Goal: Information Seeking & Learning: Check status

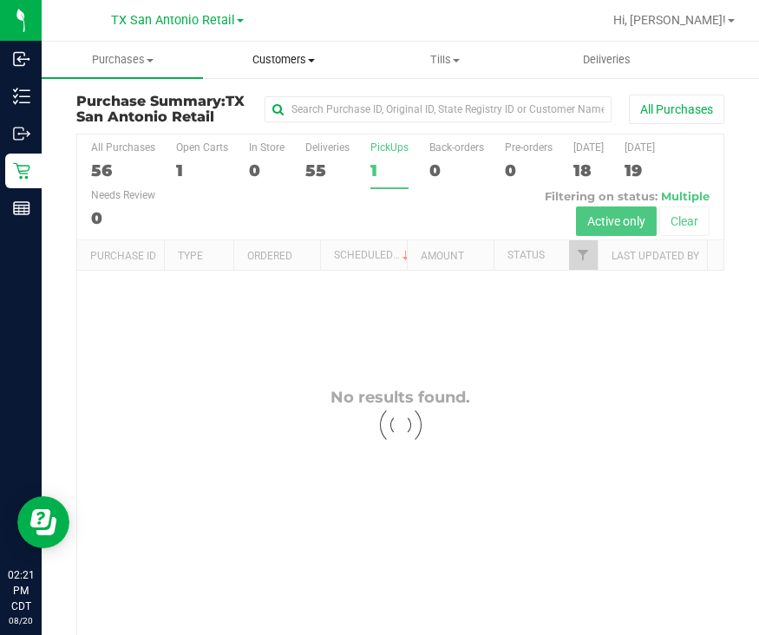
click at [268, 54] on span "Customers" at bounding box center [284, 60] width 160 height 16
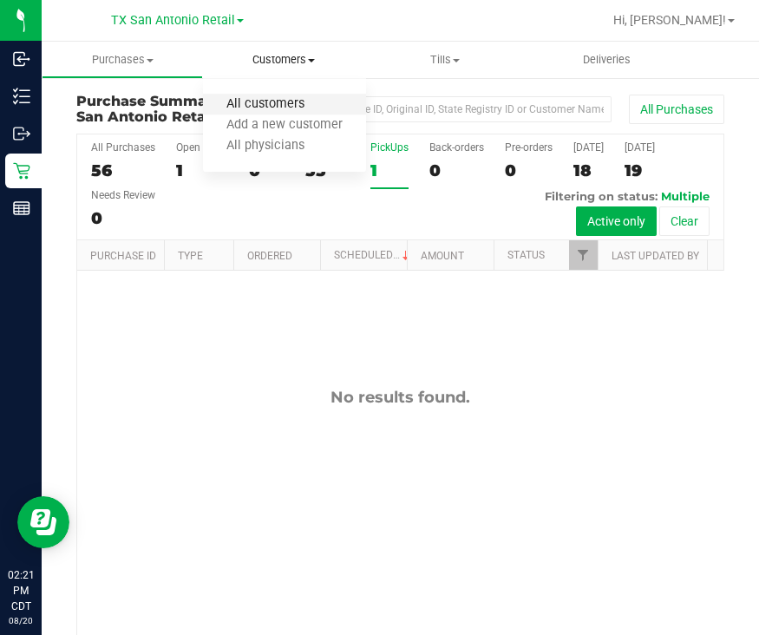
click at [286, 103] on span "All customers" at bounding box center [265, 104] width 125 height 15
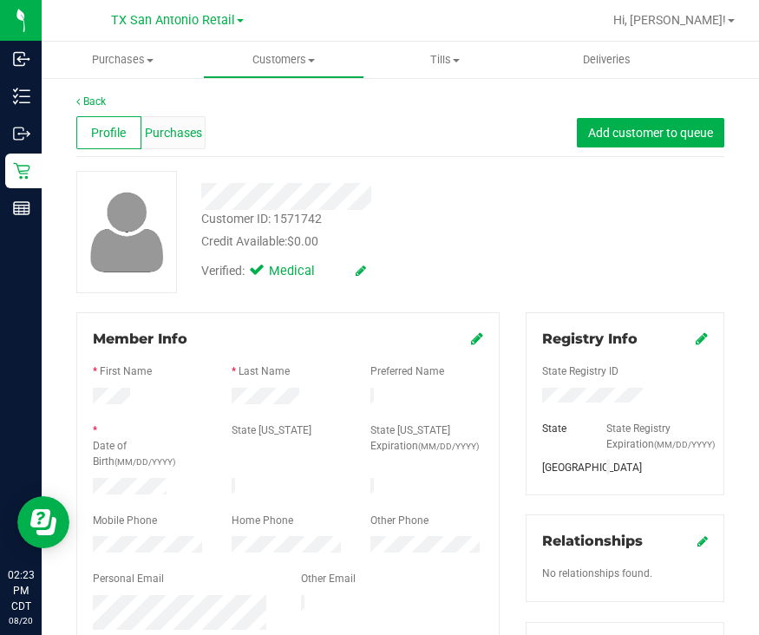
click at [169, 129] on span "Purchases" at bounding box center [173, 133] width 57 height 18
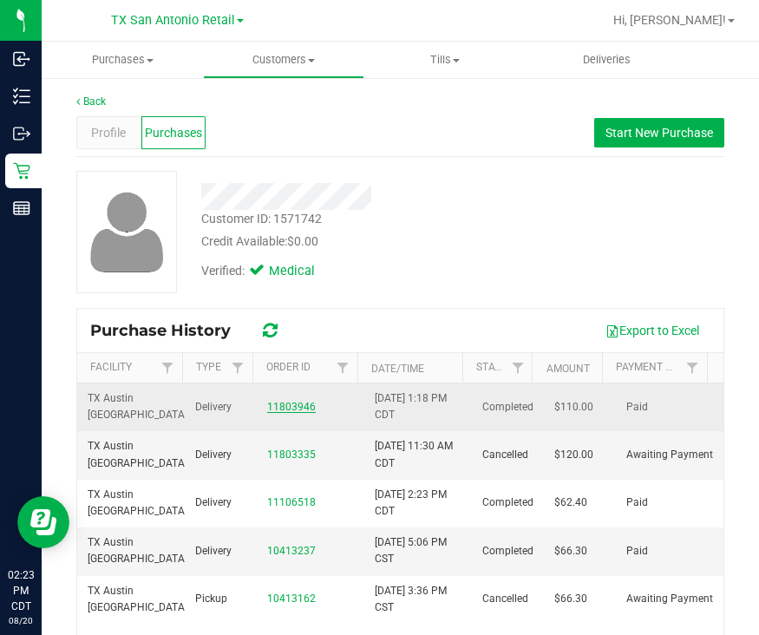
click at [294, 404] on link "11803946" at bounding box center [291, 407] width 49 height 12
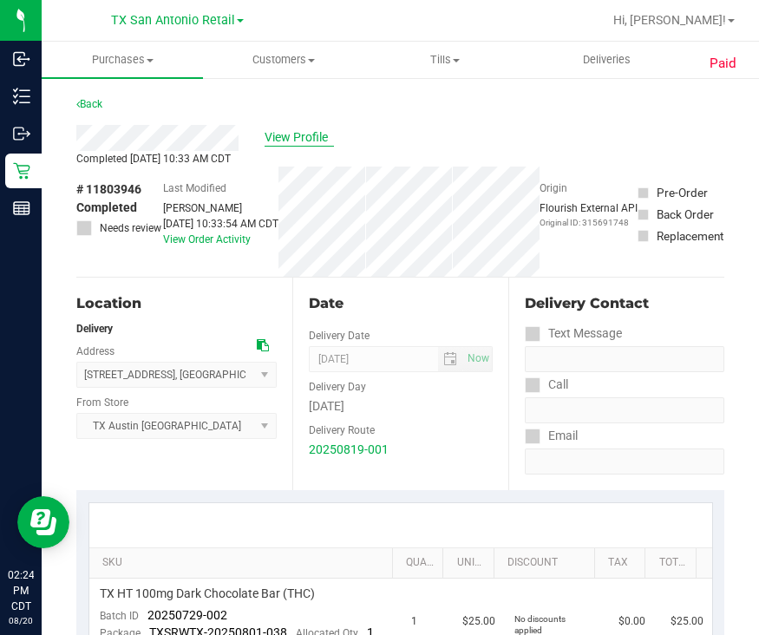
click at [291, 134] on span "View Profile" at bounding box center [299, 137] width 69 height 18
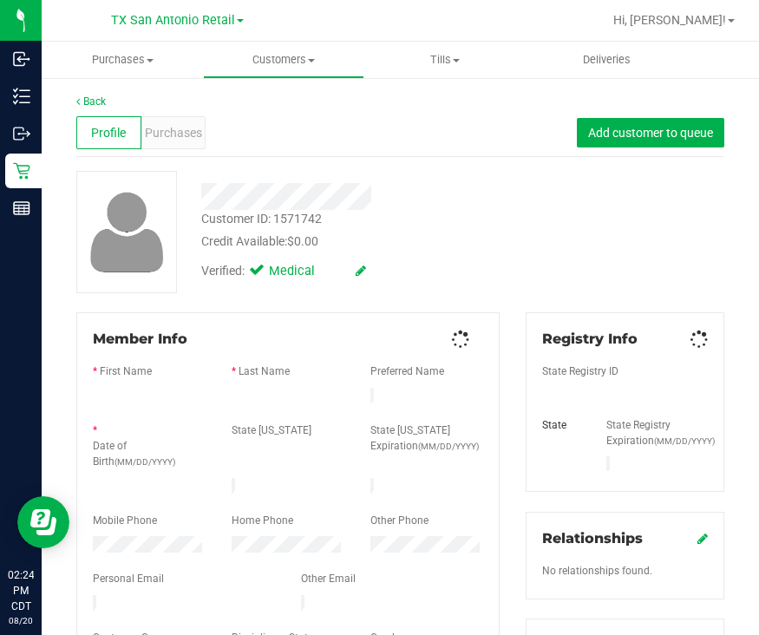
click at [168, 145] on div "Purchases" at bounding box center [173, 132] width 65 height 33
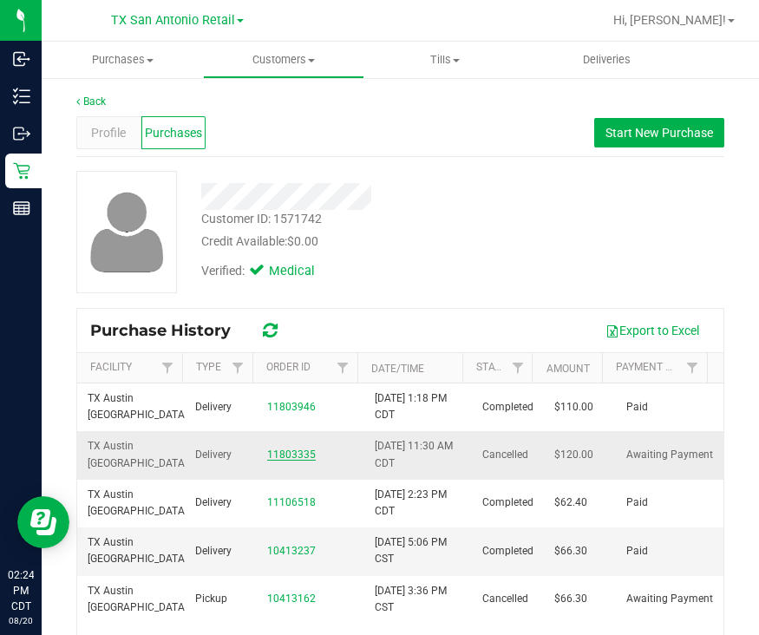
click at [295, 455] on link "11803335" at bounding box center [291, 454] width 49 height 12
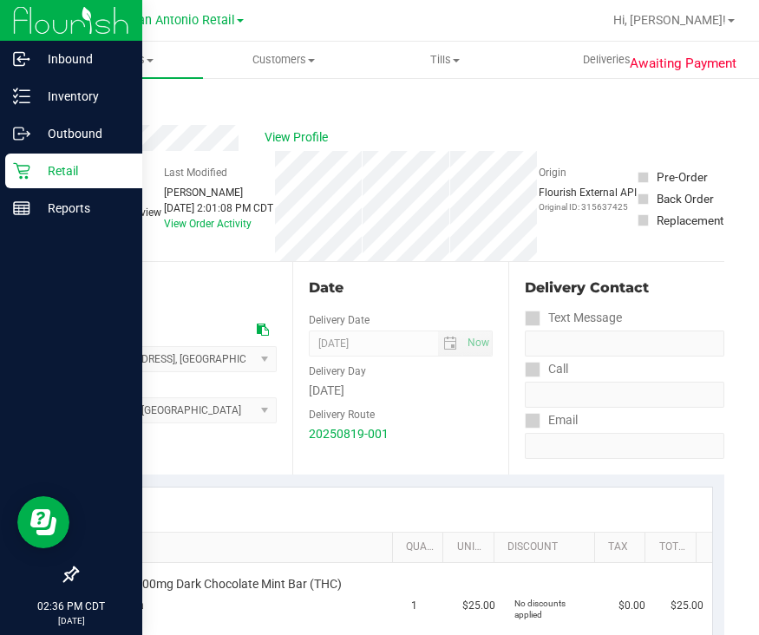
click at [27, 167] on icon at bounding box center [21, 170] width 17 height 17
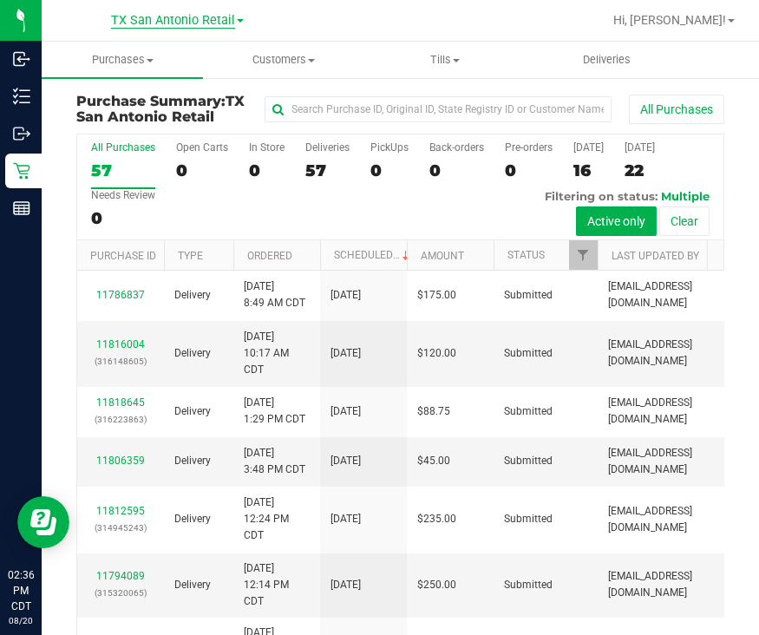
click at [193, 23] on span "TX San Antonio Retail" at bounding box center [173, 21] width 124 height 16
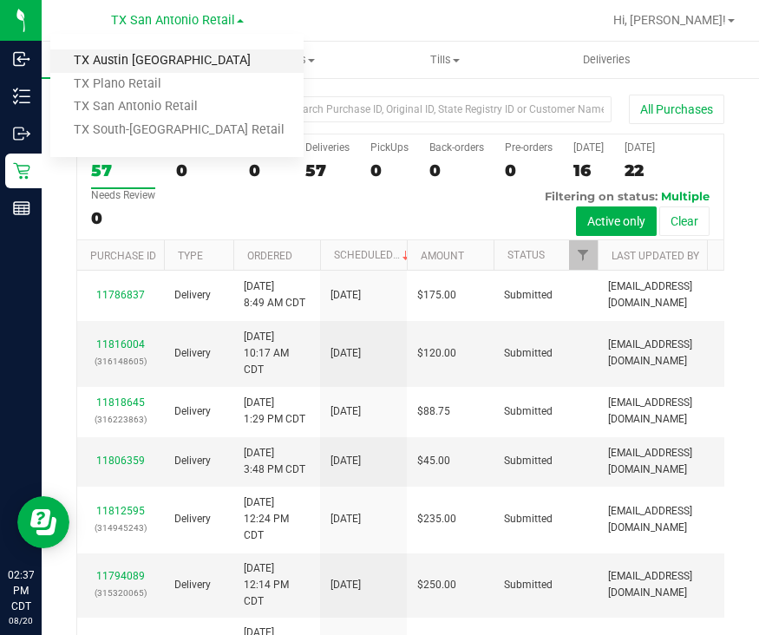
click at [147, 61] on link "TX Austin [GEOGRAPHIC_DATA]" at bounding box center [176, 60] width 253 height 23
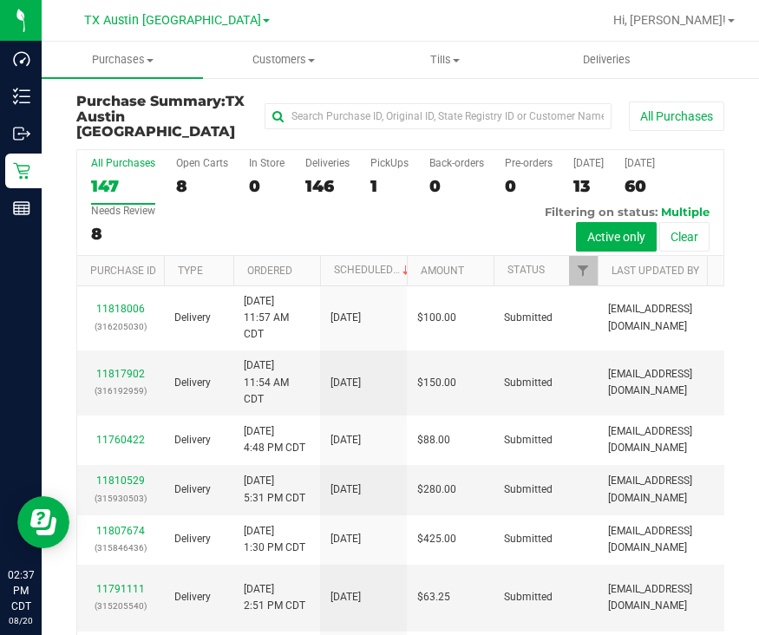
click at [376, 176] on div "1" at bounding box center [389, 186] width 38 height 20
click at [0, 0] on input "PickUps 1" at bounding box center [0, 0] width 0 height 0
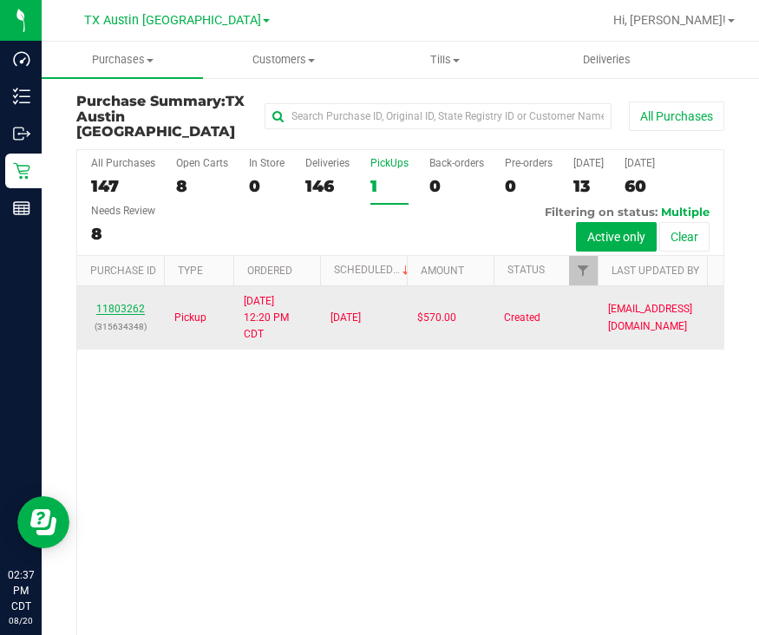
click at [112, 315] on link "11803262" at bounding box center [120, 309] width 49 height 12
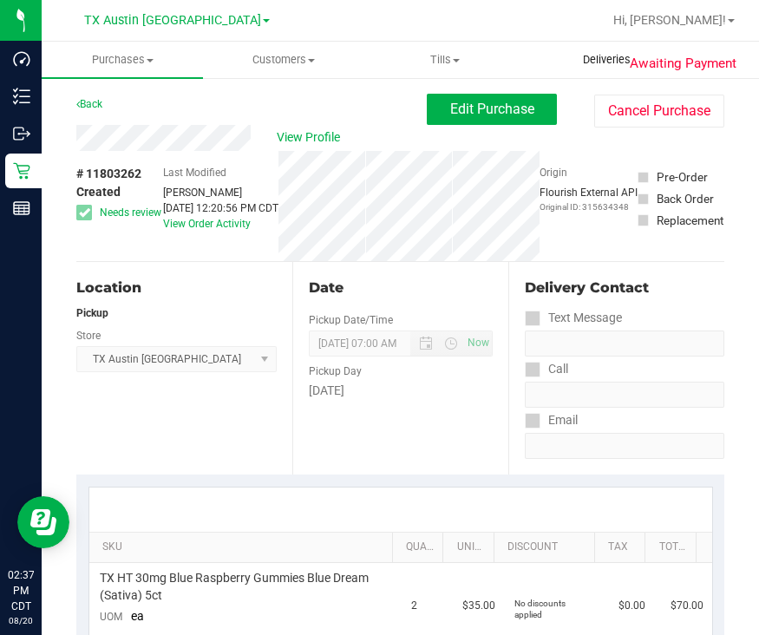
click at [618, 53] on span "Deliveries" at bounding box center [606, 60] width 95 height 16
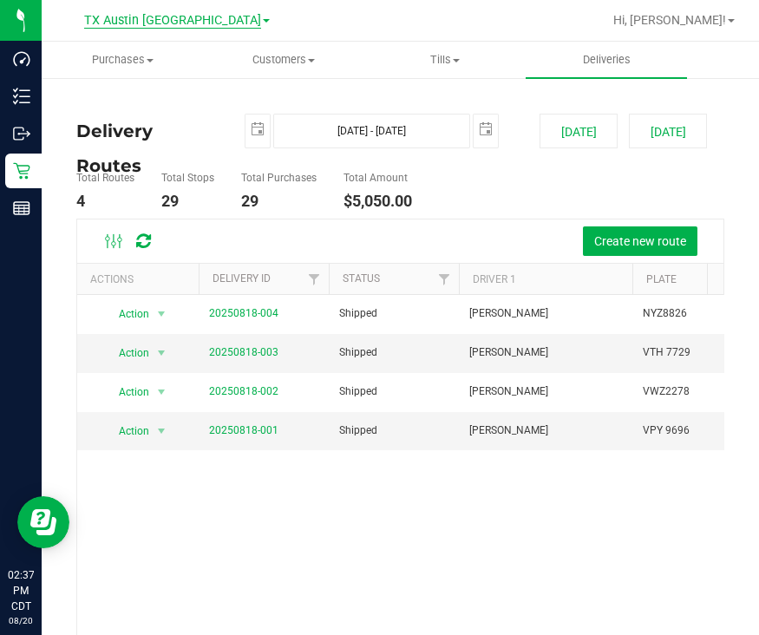
click at [191, 12] on link "TX Austin [GEOGRAPHIC_DATA]" at bounding box center [177, 19] width 186 height 16
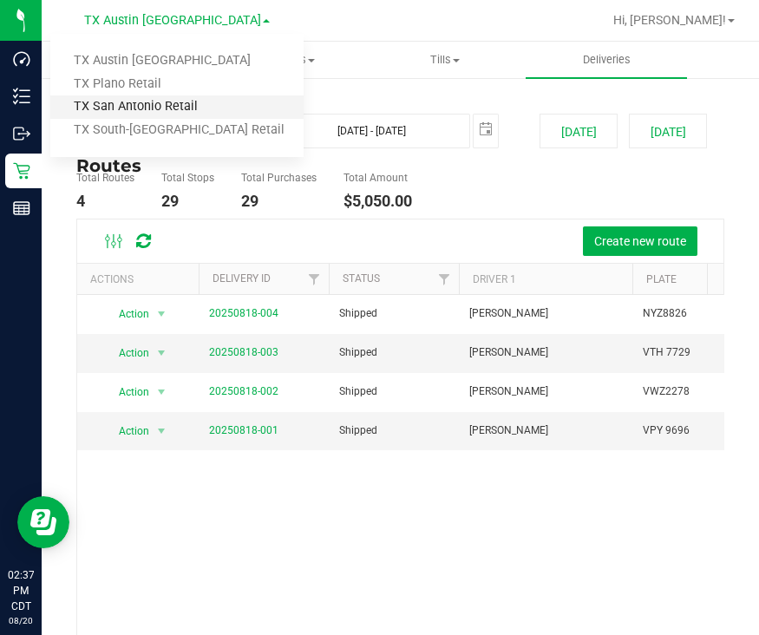
click at [186, 114] on link "TX San Antonio Retail" at bounding box center [176, 106] width 253 height 23
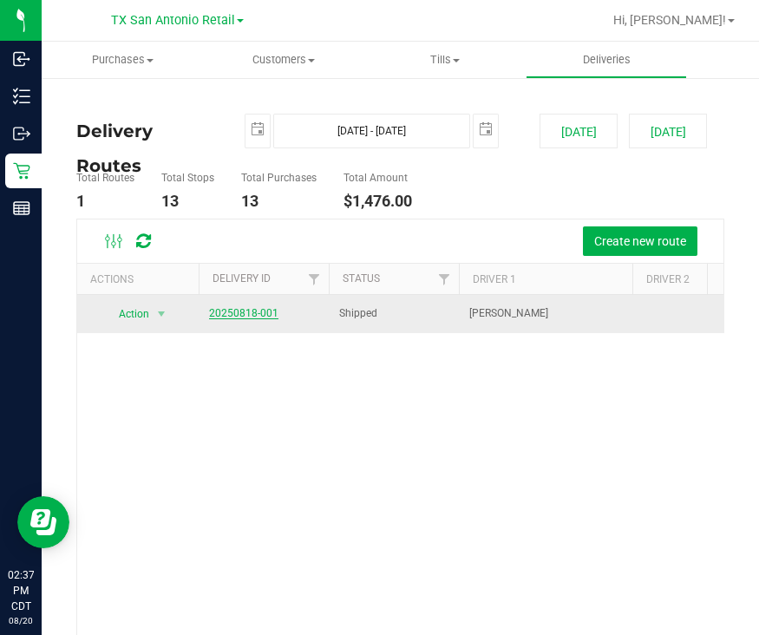
click at [250, 311] on link "20250818-001" at bounding box center [243, 313] width 69 height 12
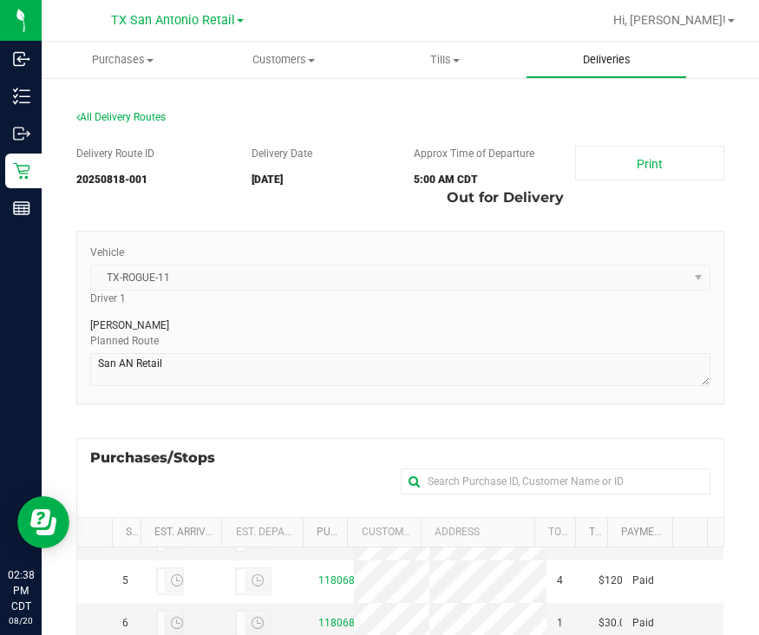
click at [596, 62] on span "Deliveries" at bounding box center [606, 60] width 95 height 16
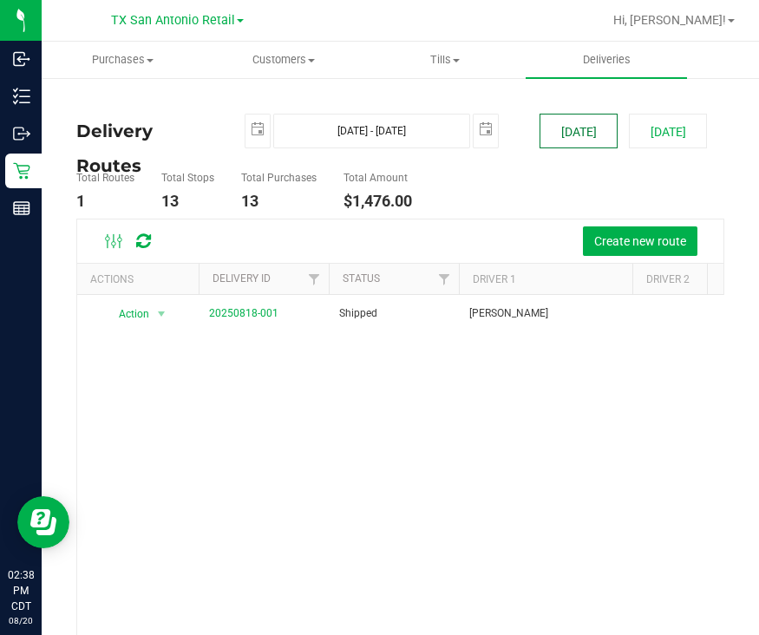
click at [566, 144] on button "[DATE]" at bounding box center [578, 131] width 78 height 35
type input "[DATE] - [DATE]"
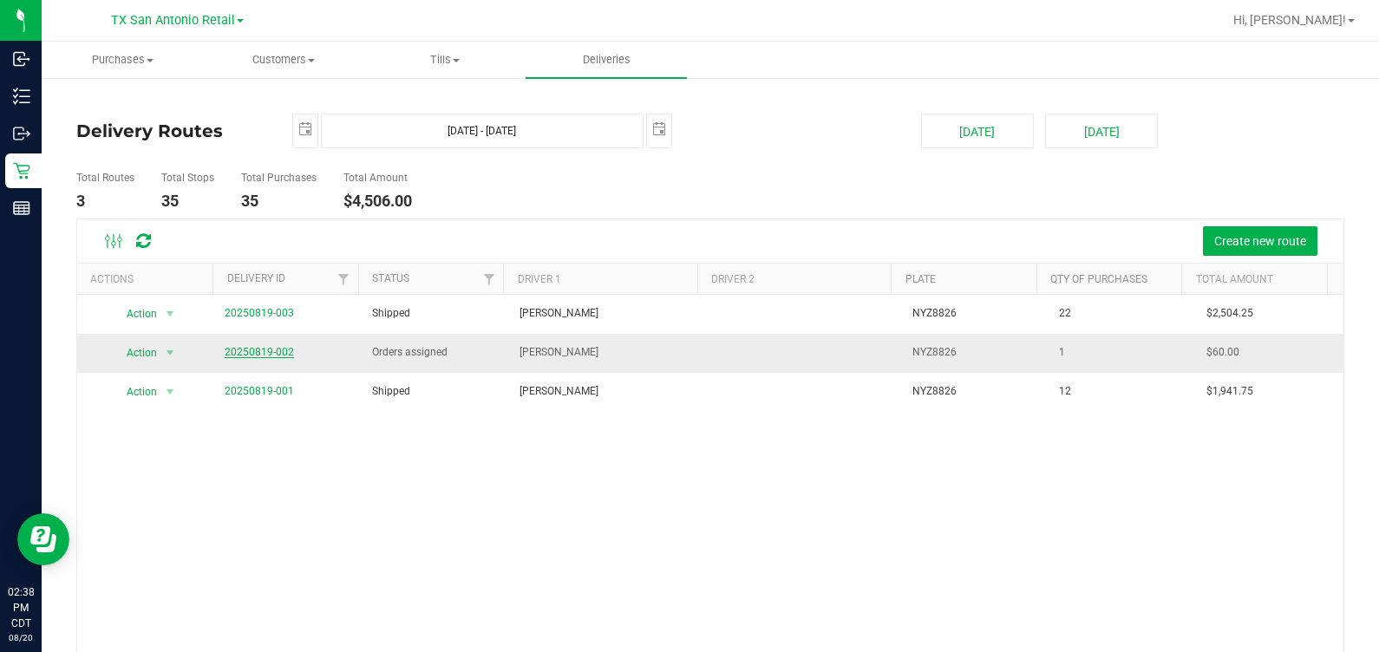
click at [266, 354] on link "20250819-002" at bounding box center [259, 352] width 69 height 12
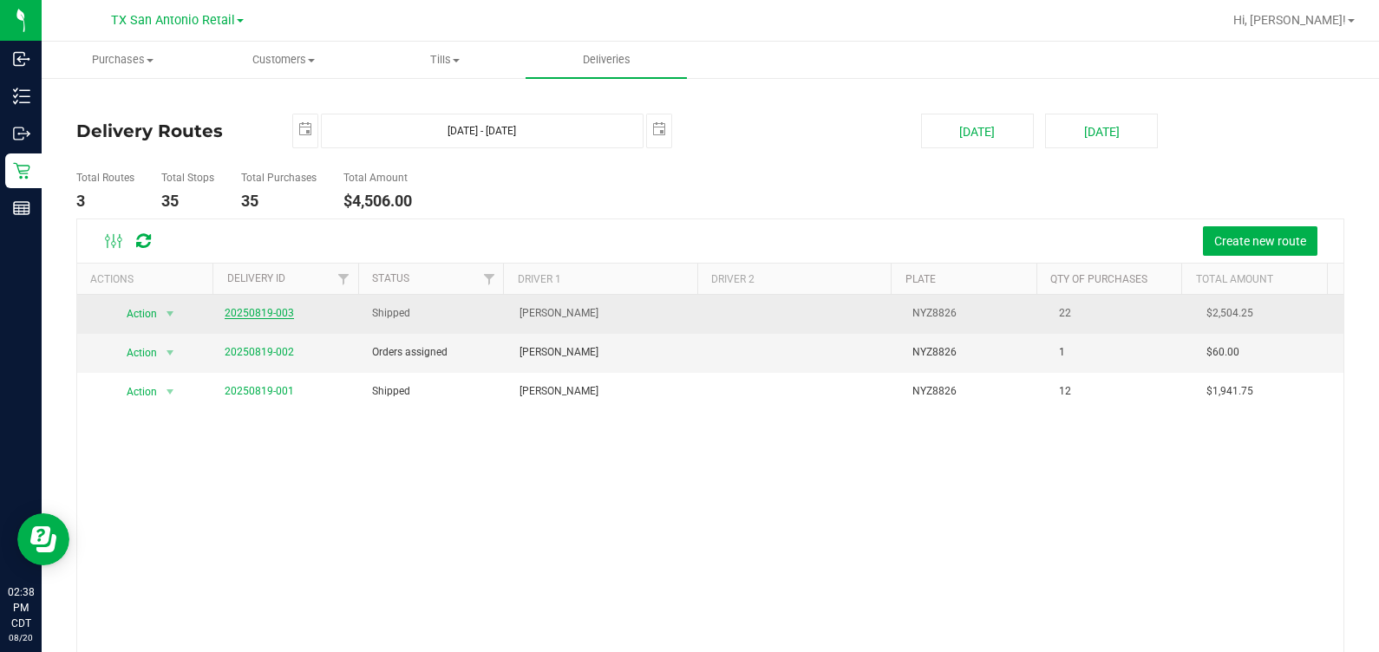
click at [249, 307] on link "20250819-003" at bounding box center [259, 313] width 69 height 12
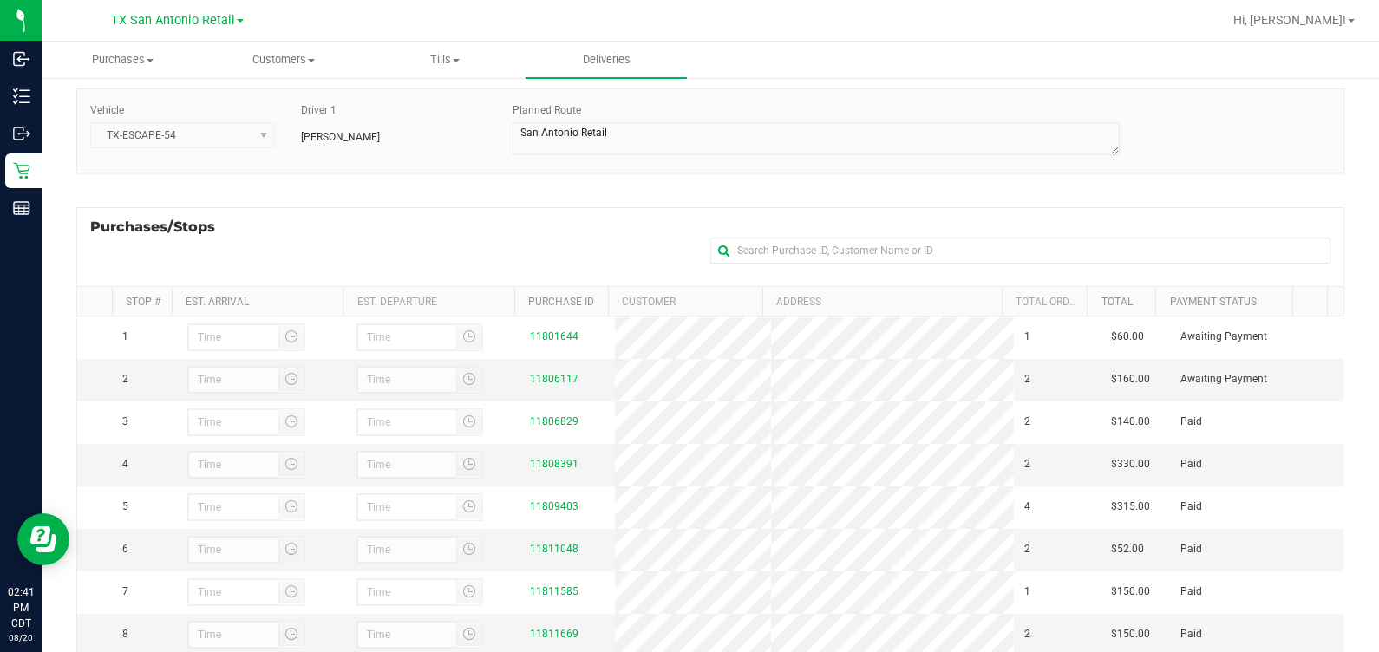
scroll to position [121, 0]
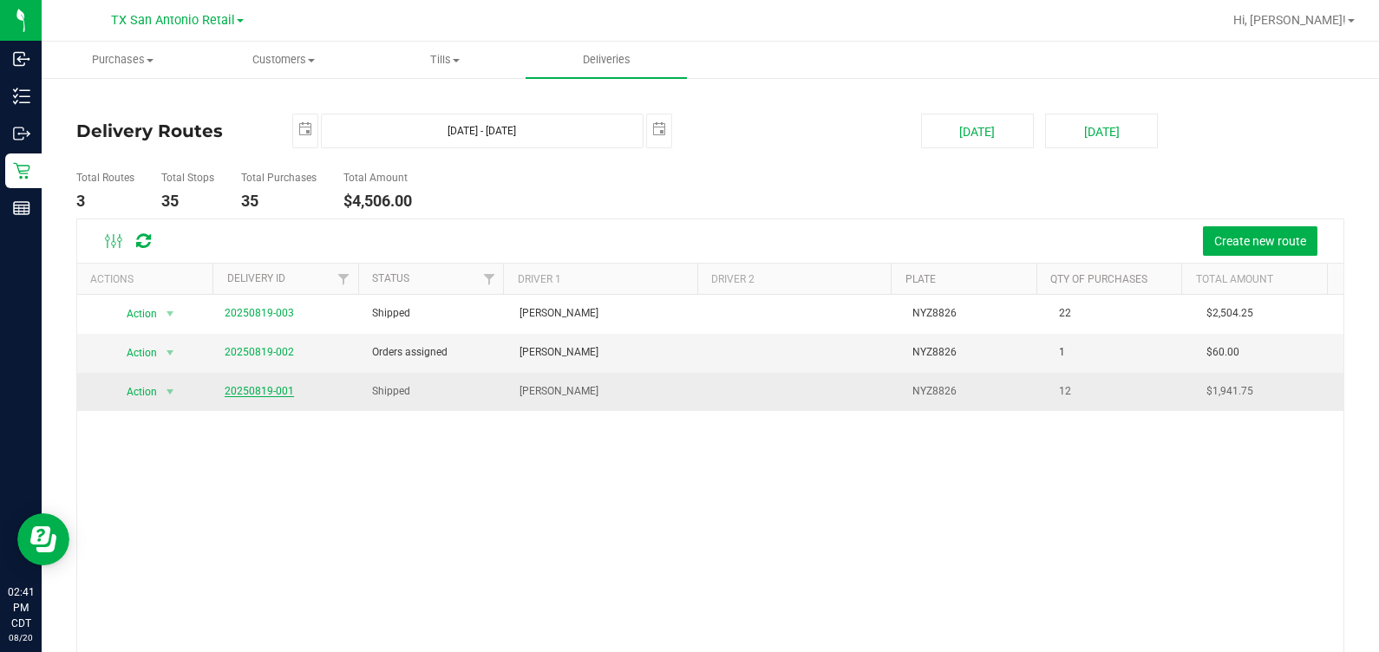
click at [265, 391] on link "20250819-001" at bounding box center [259, 391] width 69 height 12
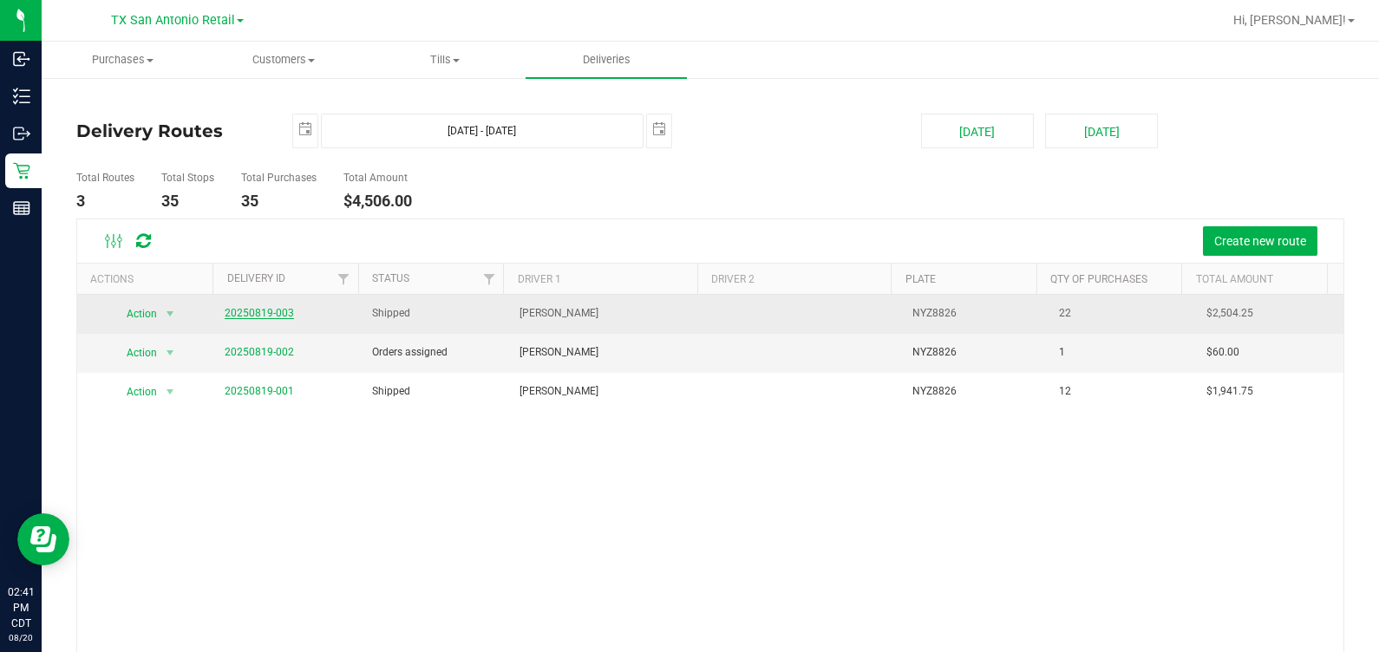
click at [268, 311] on link "20250819-003" at bounding box center [259, 313] width 69 height 12
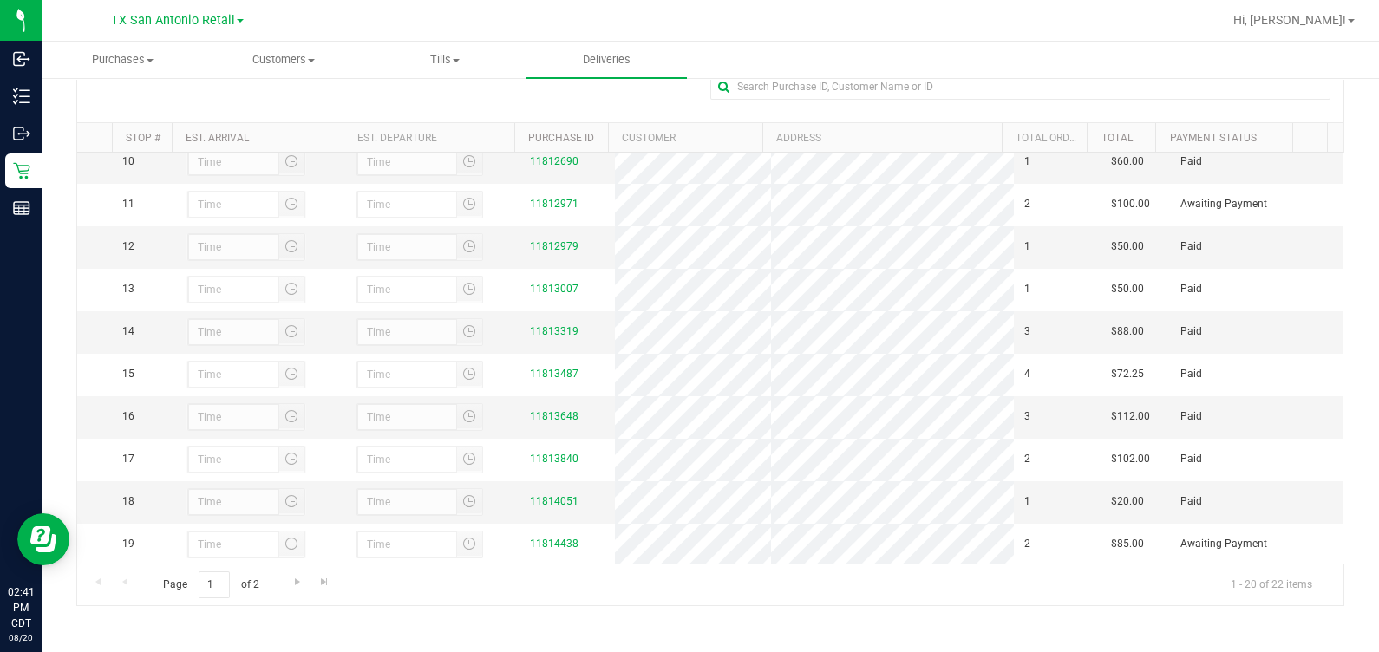
scroll to position [658, 0]
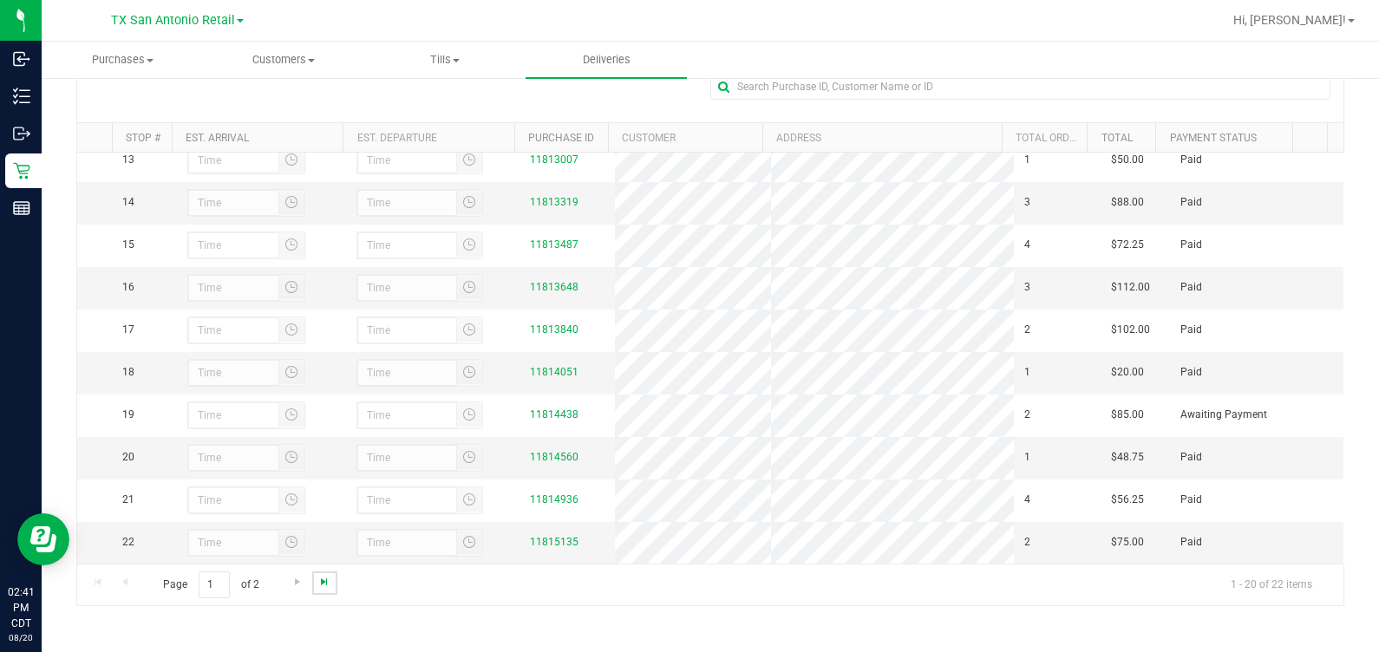
click at [322, 586] on span "Go to the last page" at bounding box center [324, 582] width 14 height 14
click at [121, 587] on span "Go to the previous page" at bounding box center [125, 582] width 14 height 14
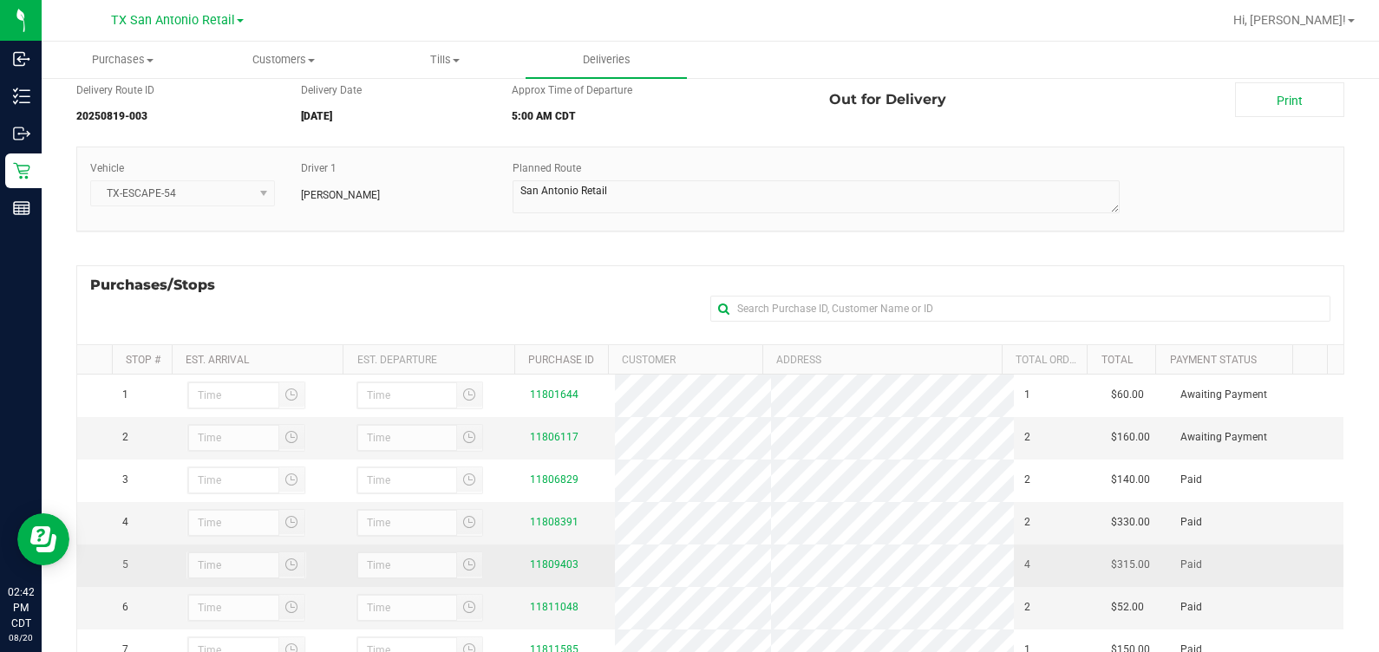
scroll to position [0, 0]
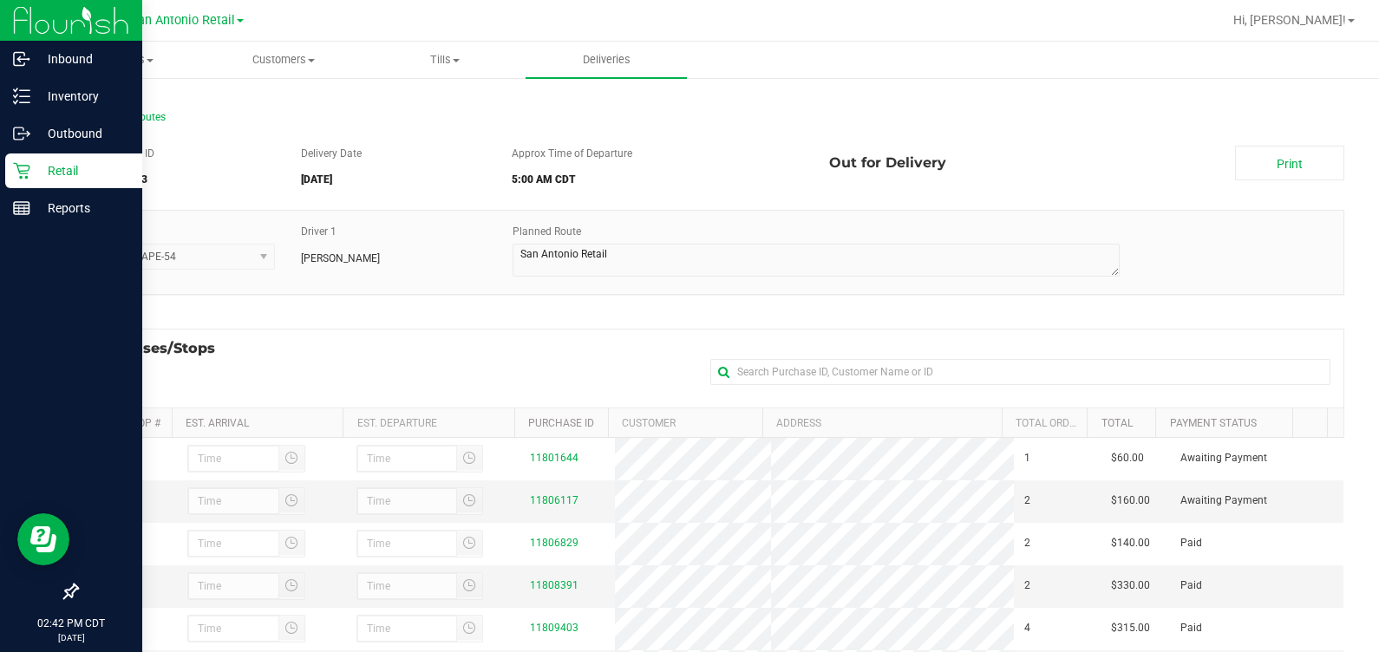
click at [26, 165] on icon at bounding box center [21, 170] width 17 height 17
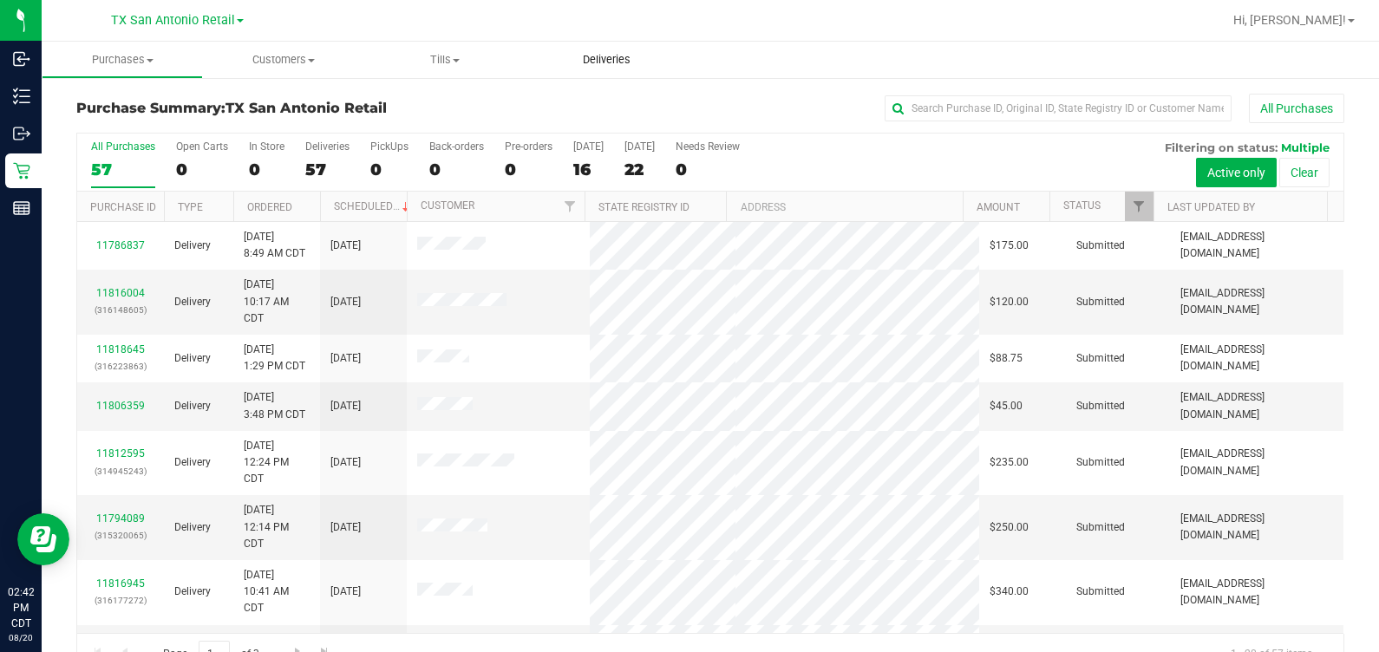
click at [620, 63] on span "Deliveries" at bounding box center [606, 60] width 95 height 16
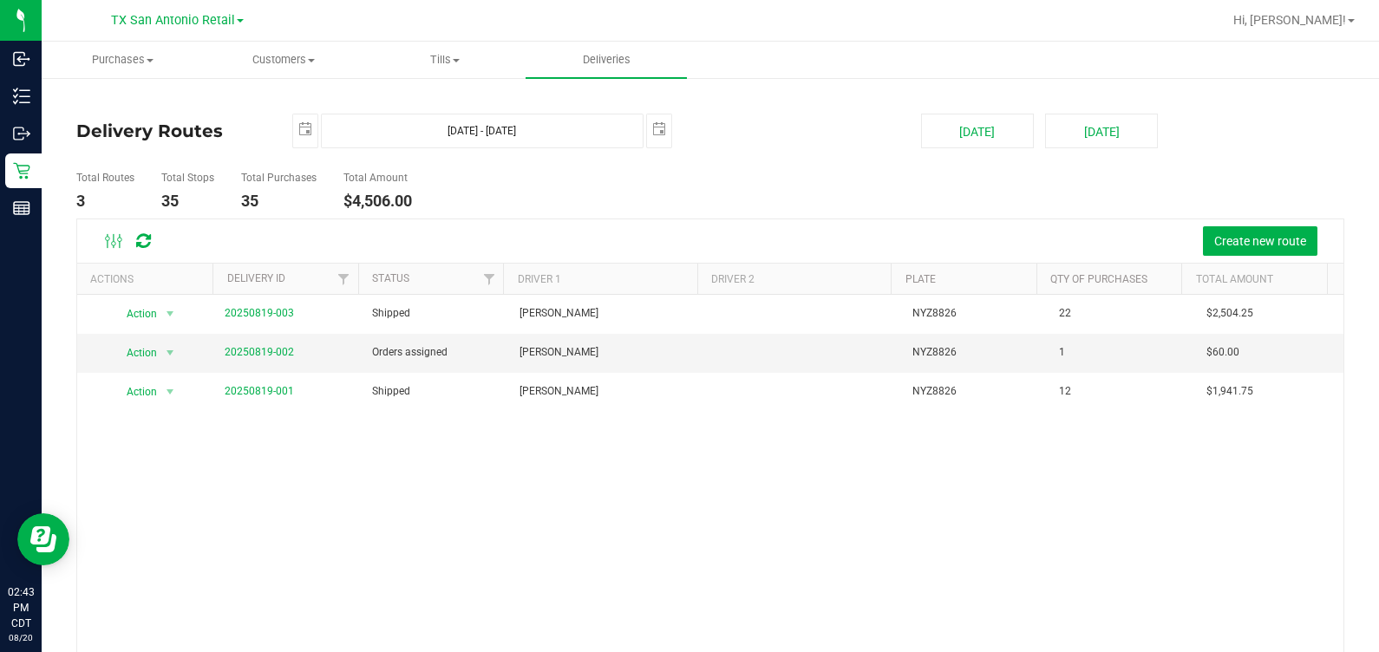
click at [147, 125] on h4 "Delivery Routes" at bounding box center [171, 131] width 190 height 35
click at [248, 347] on link "20250819-002" at bounding box center [259, 352] width 69 height 12
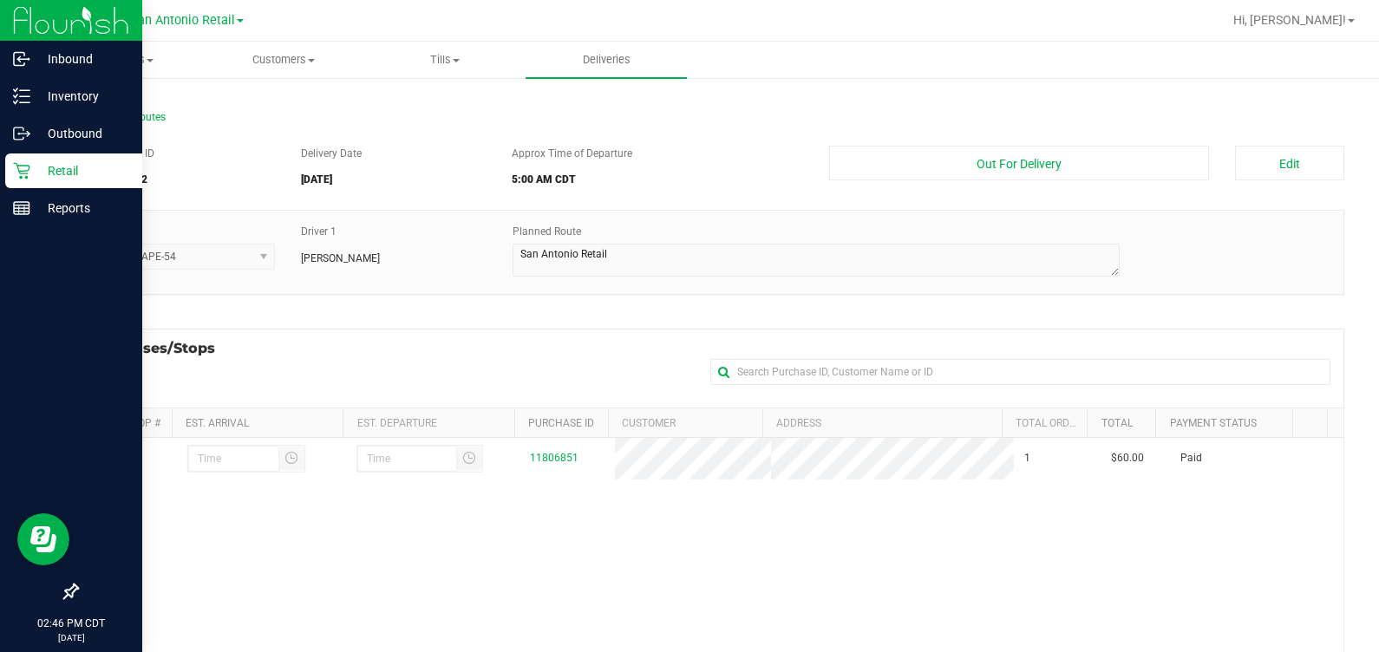
click at [23, 170] on icon at bounding box center [21, 171] width 16 height 16
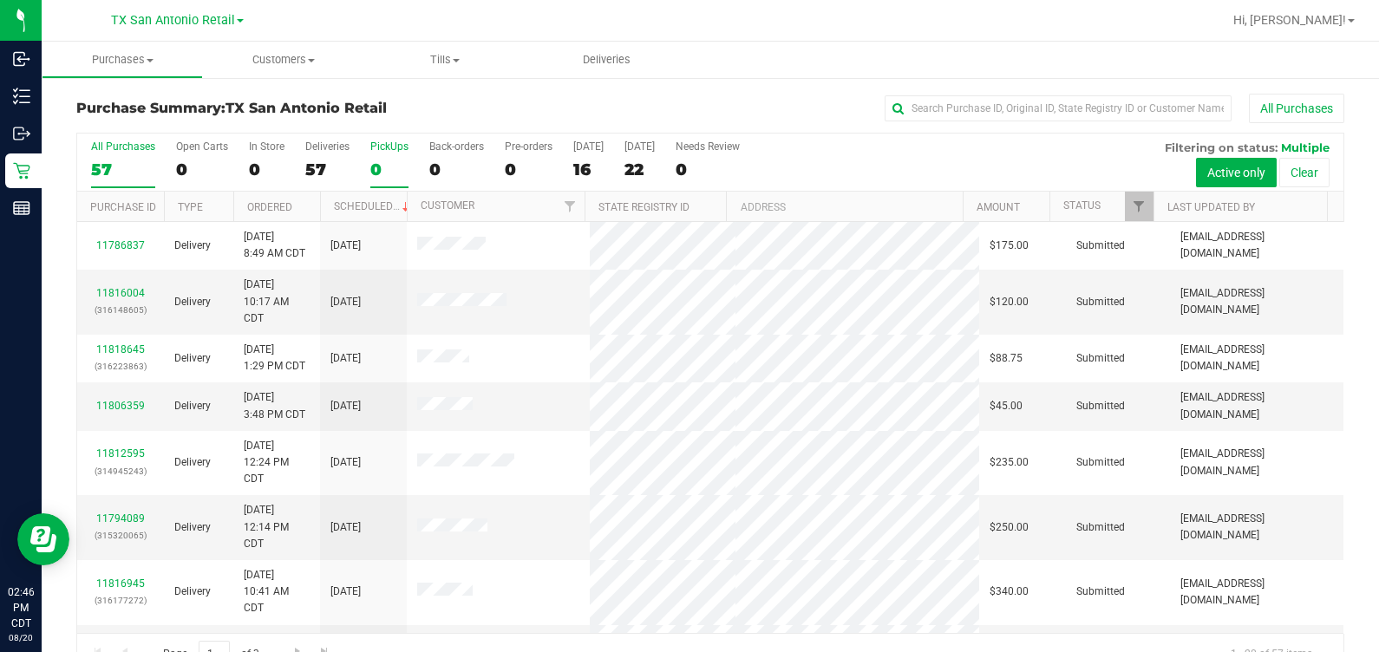
click at [382, 171] on div "0" at bounding box center [389, 170] width 38 height 20
click at [0, 0] on input "PickUps 0" at bounding box center [0, 0] width 0 height 0
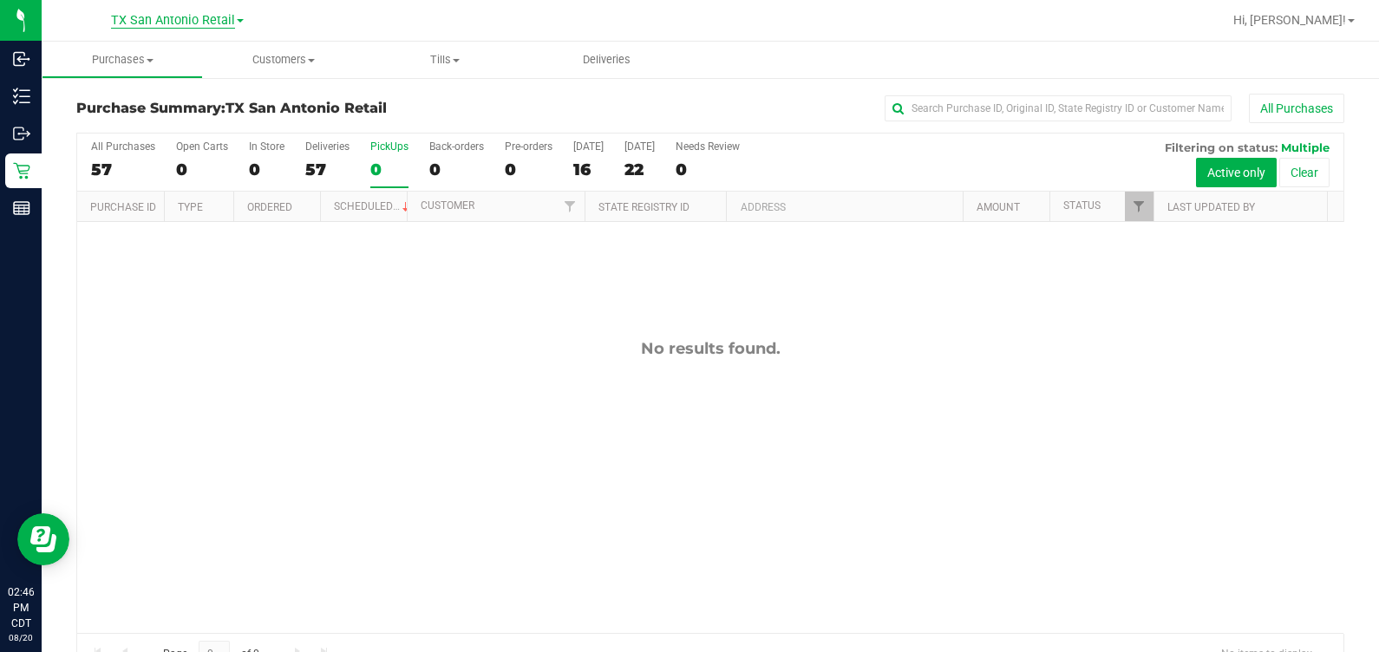
click at [177, 23] on span "TX San Antonio Retail" at bounding box center [173, 21] width 124 height 16
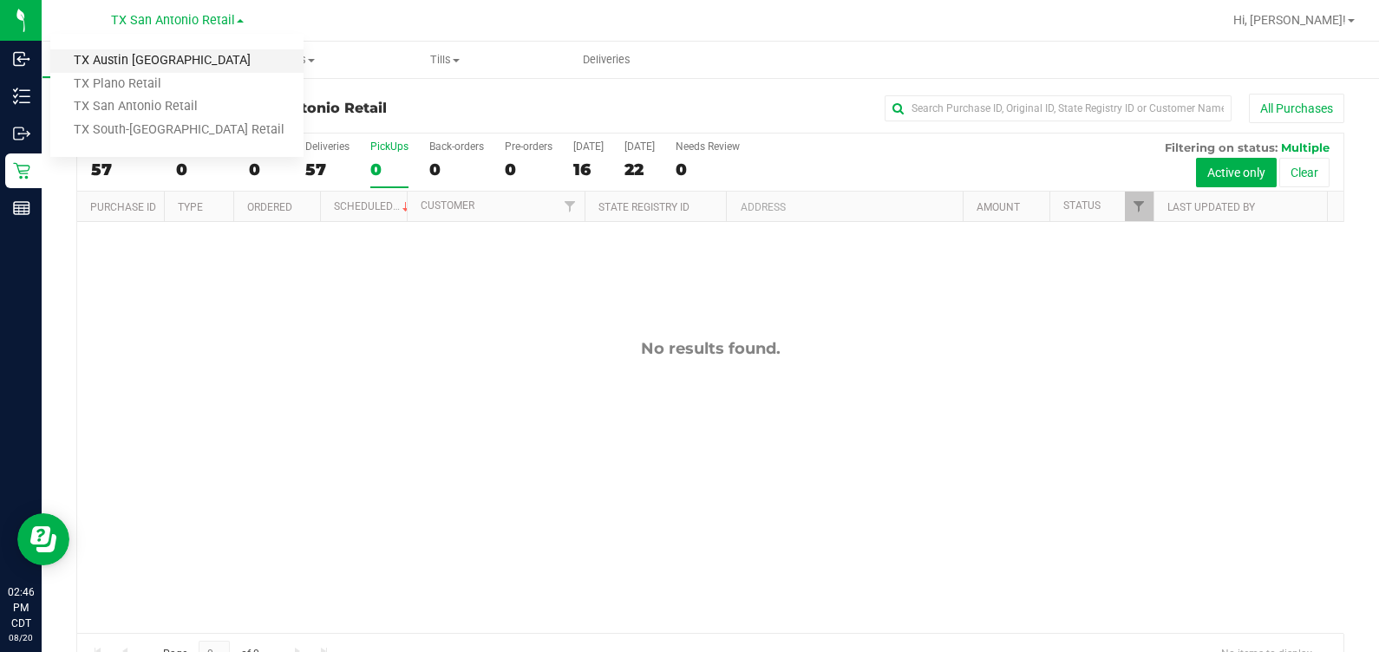
click at [132, 61] on link "TX Austin [GEOGRAPHIC_DATA]" at bounding box center [176, 60] width 253 height 23
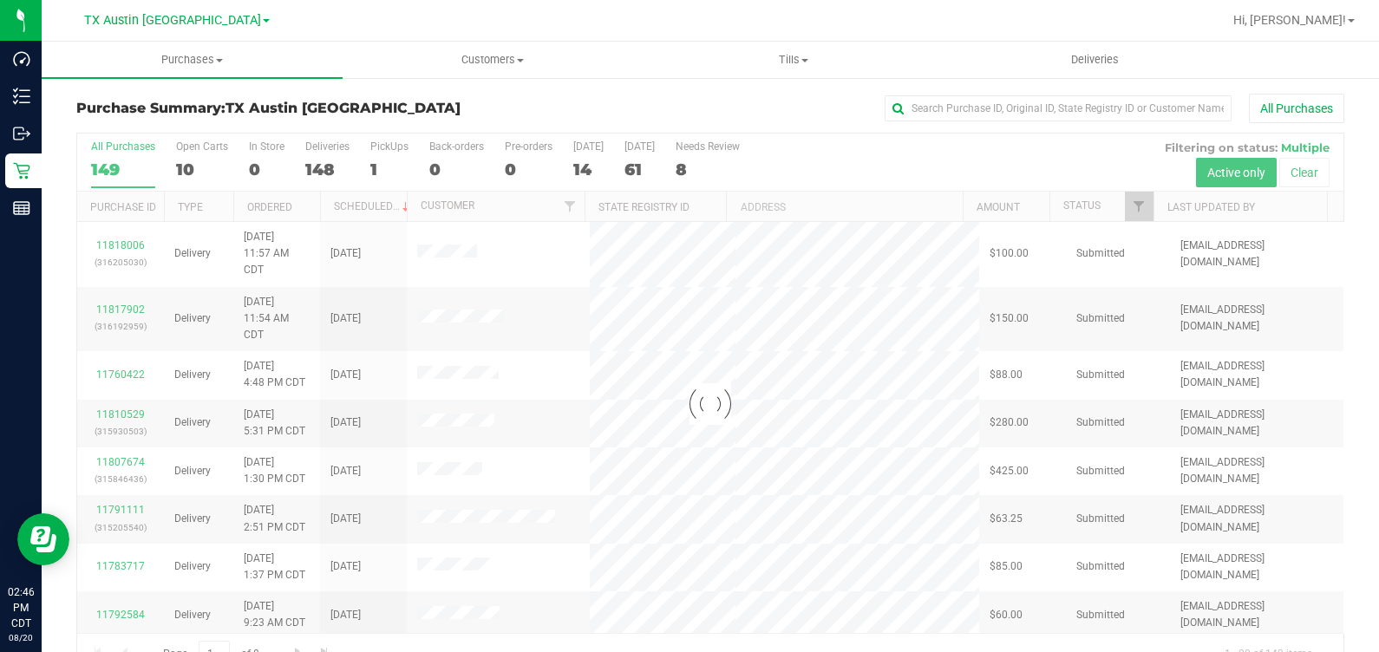
click at [376, 160] on div at bounding box center [710, 404] width 1266 height 541
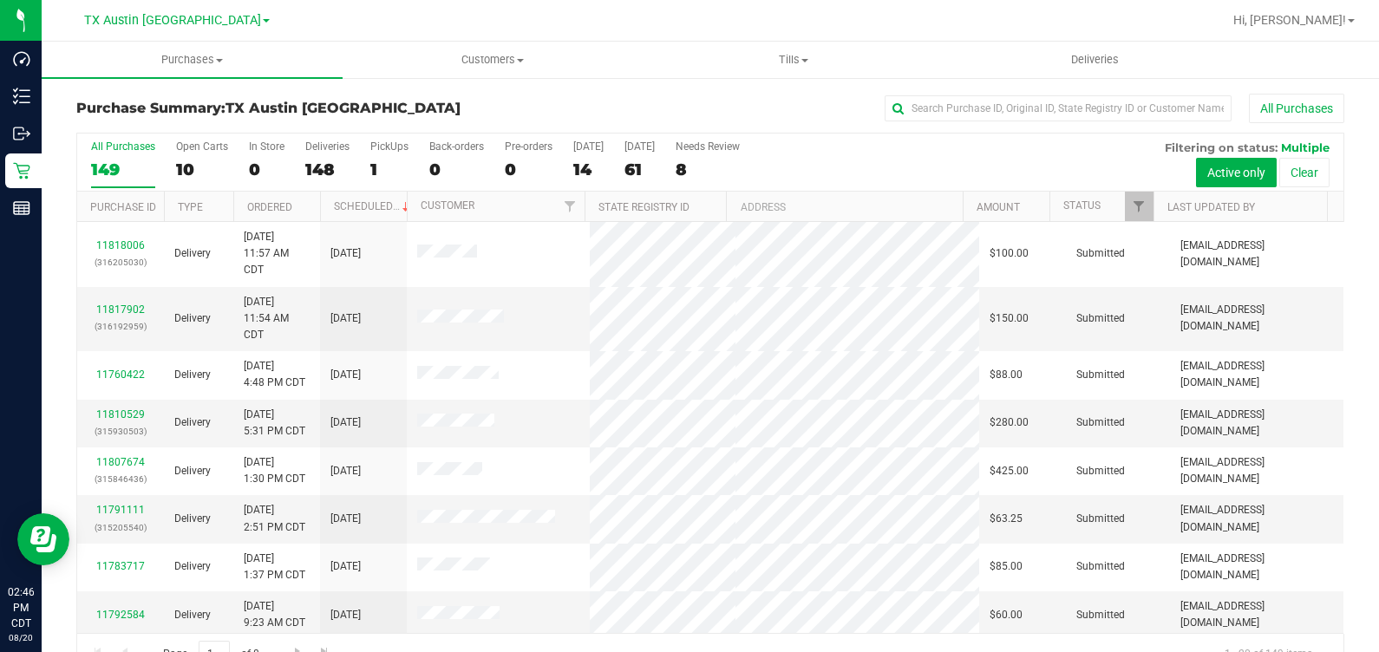
click at [376, 160] on div "1" at bounding box center [389, 170] width 38 height 20
click at [0, 0] on input "PickUps 1" at bounding box center [0, 0] width 0 height 0
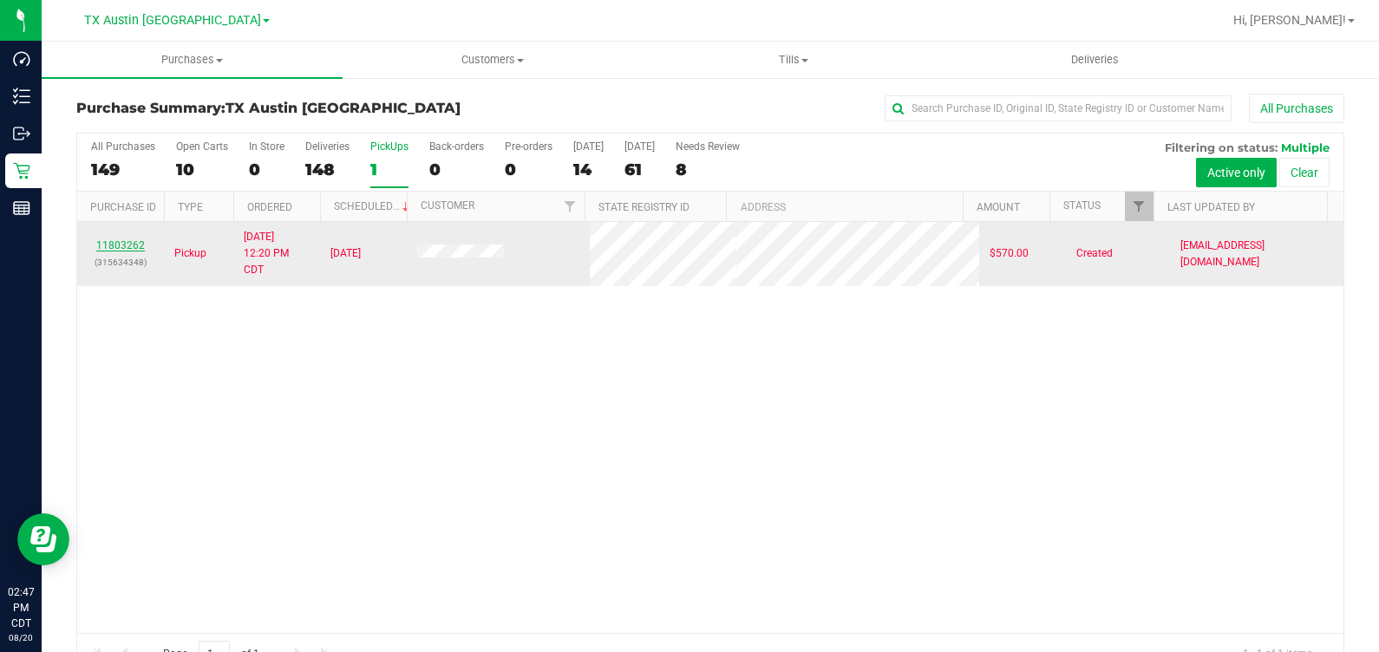
click at [117, 243] on link "11803262" at bounding box center [120, 245] width 49 height 12
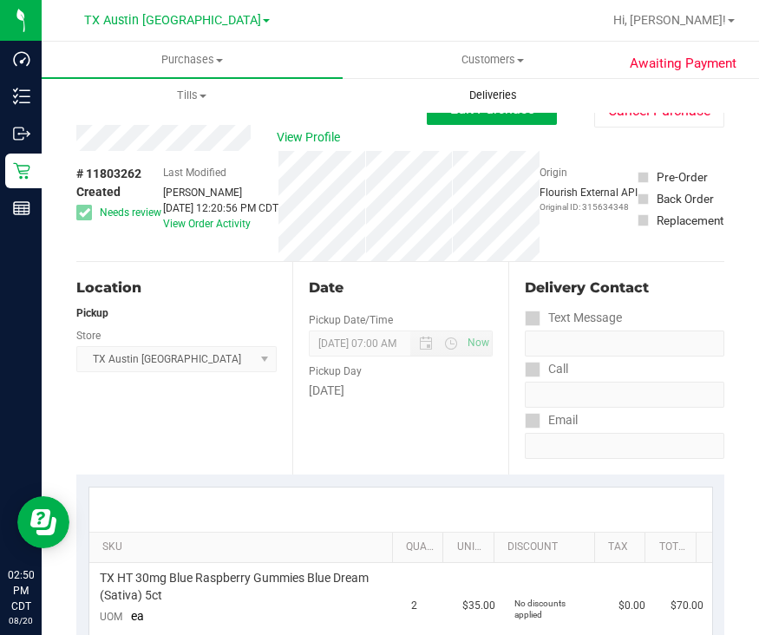
click at [490, 101] on span "Deliveries" at bounding box center [493, 96] width 95 height 16
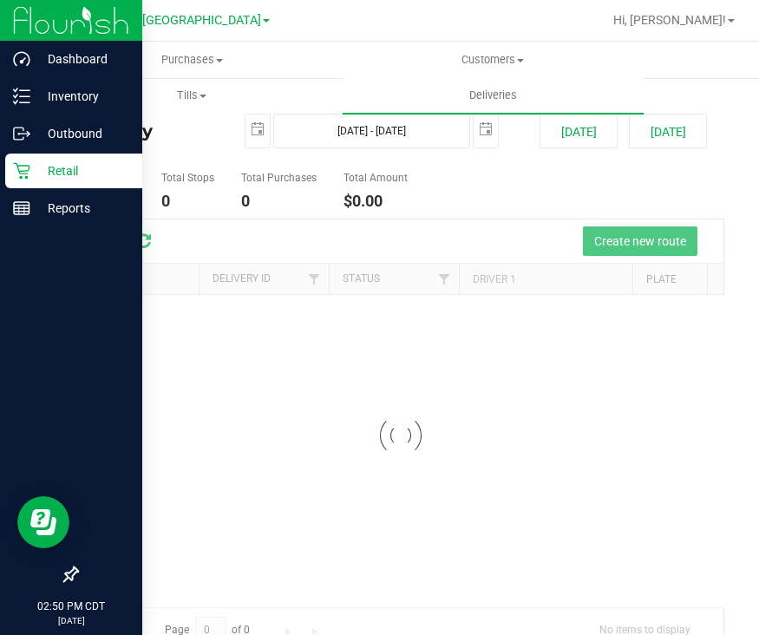
click at [29, 160] on div "Retail" at bounding box center [73, 171] width 137 height 35
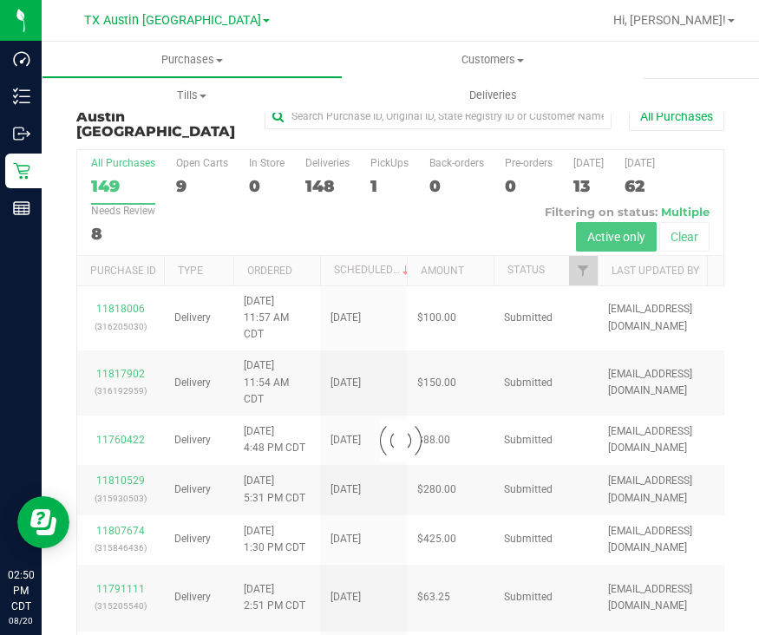
click at [394, 171] on div at bounding box center [400, 440] width 646 height 581
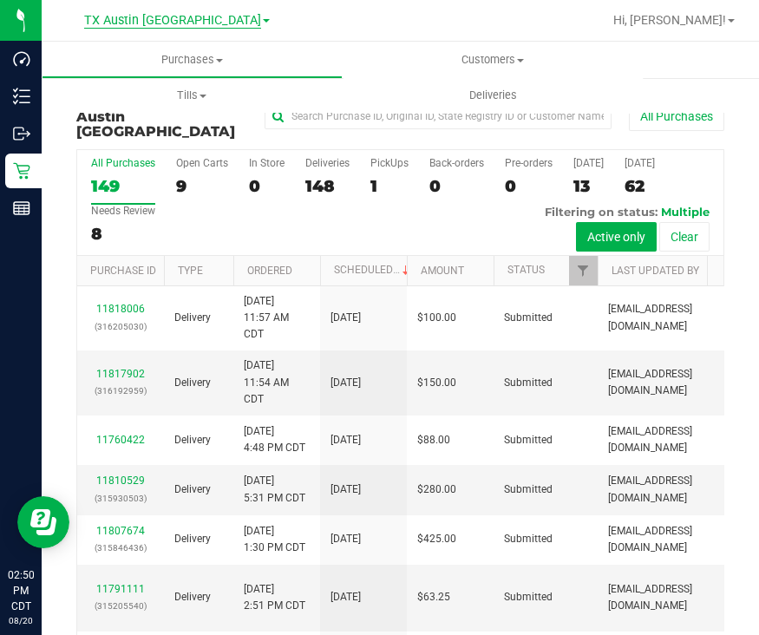
click at [163, 25] on span "TX Austin [GEOGRAPHIC_DATA]" at bounding box center [172, 21] width 177 height 16
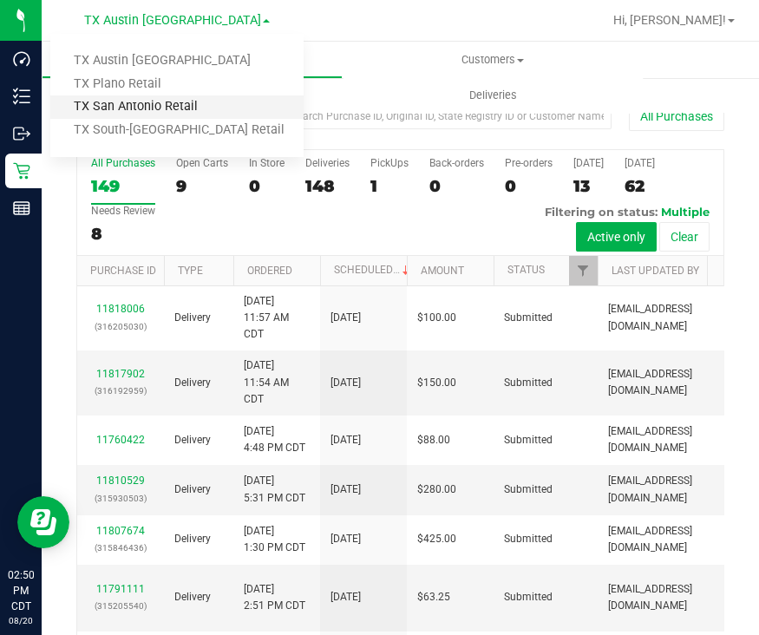
click at [177, 111] on link "TX San Antonio Retail" at bounding box center [176, 106] width 253 height 23
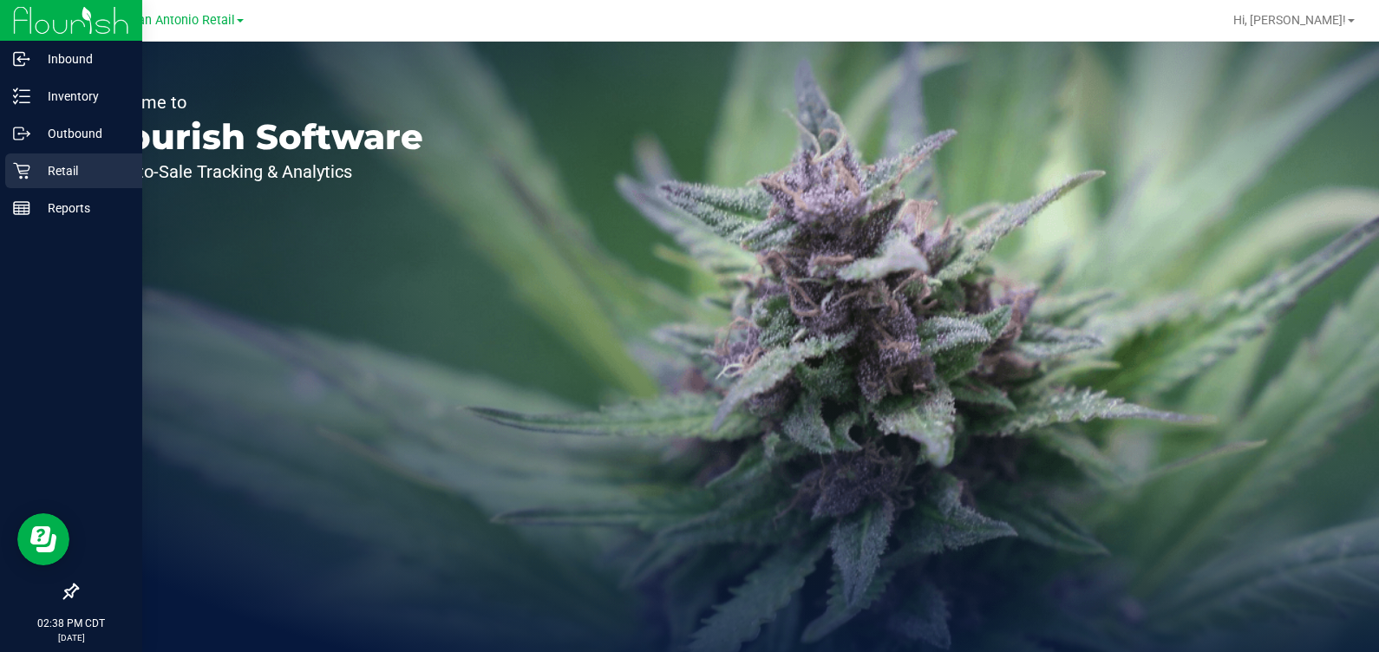
click at [13, 167] on icon at bounding box center [21, 170] width 17 height 17
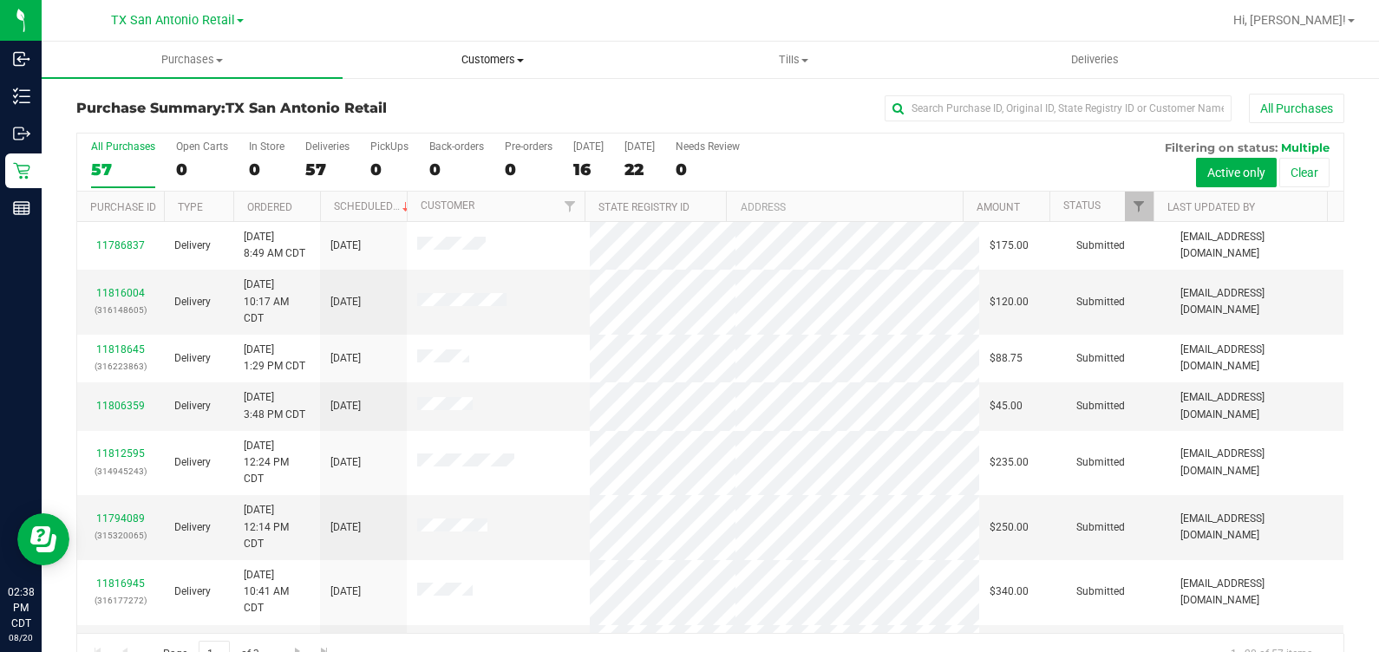
click at [499, 58] on span "Customers" at bounding box center [492, 60] width 299 height 16
click at [398, 105] on span "All customers" at bounding box center [405, 104] width 125 height 15
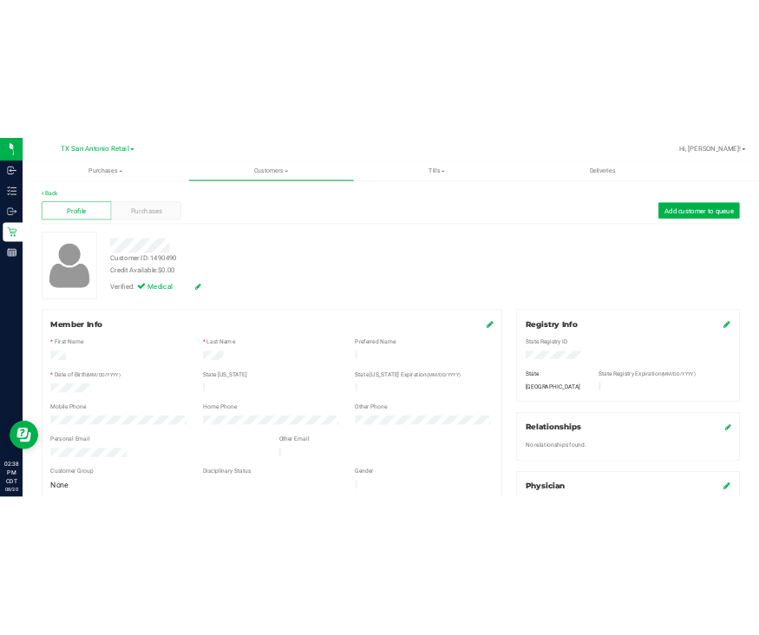
scroll to position [627, 0]
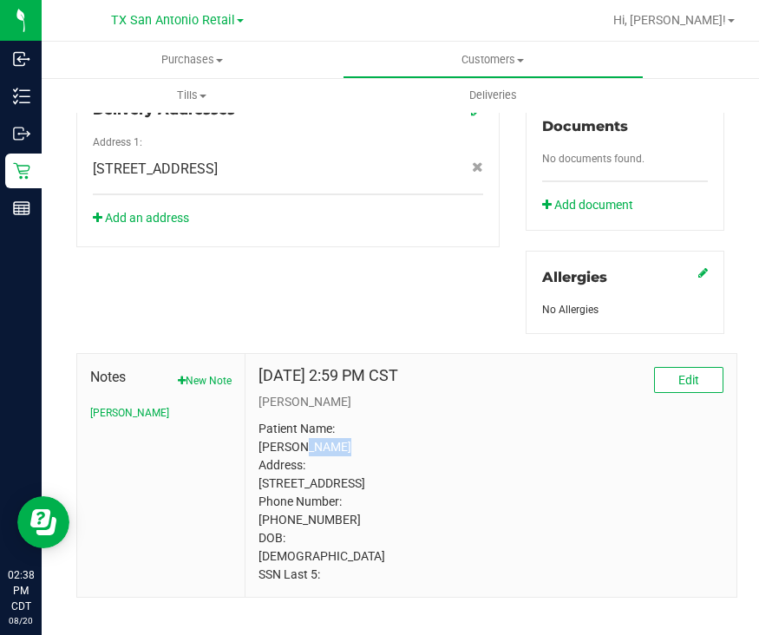
drag, startPoint x: 350, startPoint y: 459, endPoint x: 304, endPoint y: 461, distance: 46.0
click at [304, 461] on p "Patient Name: AMY LYN LOPEZ Address: 10127 STATE HIGHWAY 16 S APT3102 SAN ANTON…" at bounding box center [490, 502] width 465 height 164
click at [113, 300] on div "Member Info * First Name * Last Name Preferred Name * Date of Birth (MM/DD/YYYY…" at bounding box center [400, 141] width 674 height 912
